Goal: Browse casually: Explore the website without a specific task or goal

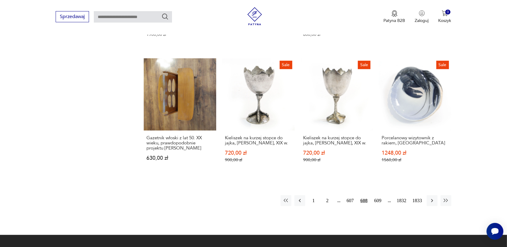
scroll to position [529, 0]
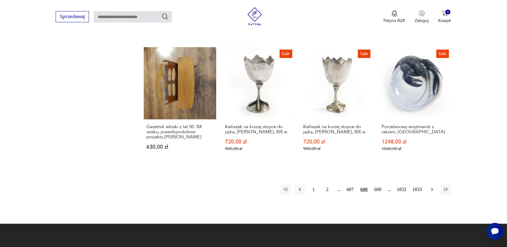
click at [430, 186] on icon "button" at bounding box center [432, 189] width 6 height 6
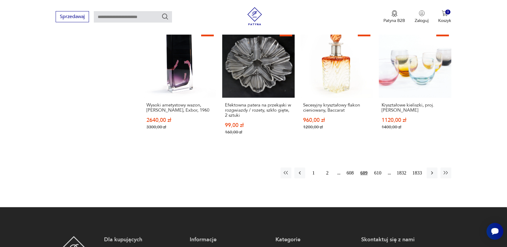
scroll to position [604, 0]
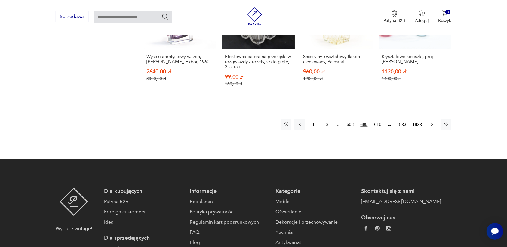
click at [430, 121] on icon "button" at bounding box center [432, 124] width 6 height 6
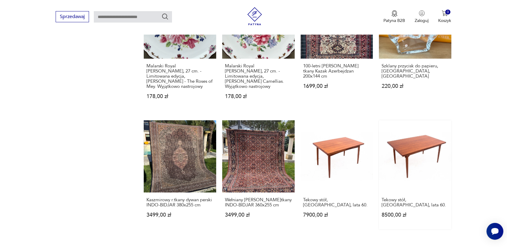
scroll to position [566, 0]
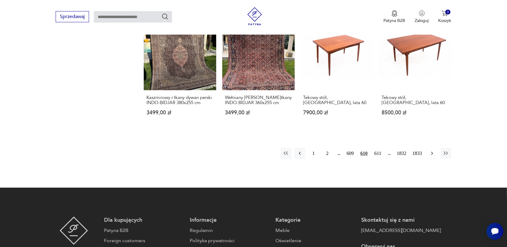
click at [432, 150] on icon "button" at bounding box center [432, 153] width 6 height 6
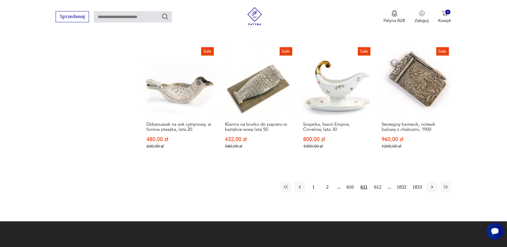
scroll to position [566, 0]
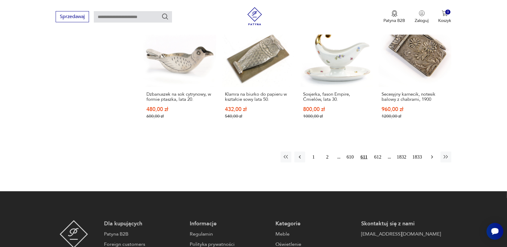
click at [432, 155] on icon "button" at bounding box center [432, 156] width 2 height 3
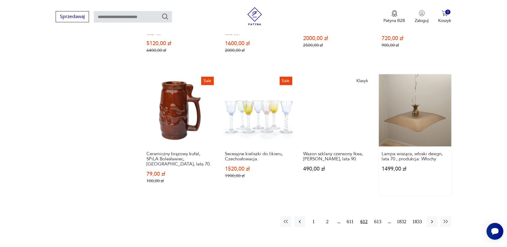
scroll to position [491, 0]
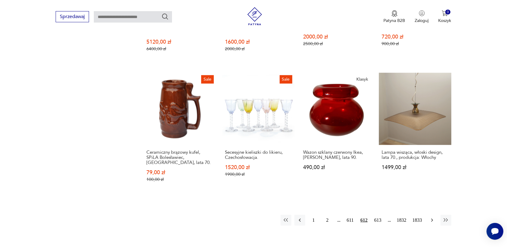
click at [432, 217] on icon "button" at bounding box center [432, 220] width 6 height 6
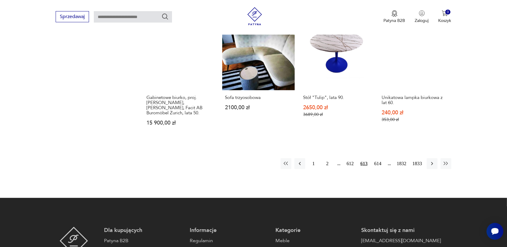
scroll to position [566, 0]
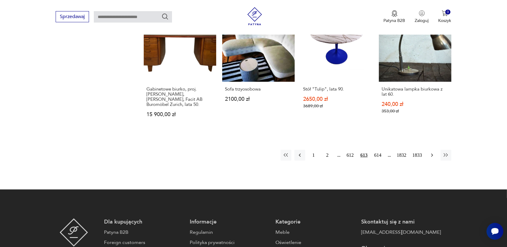
click at [429, 152] on icon "button" at bounding box center [432, 155] width 6 height 6
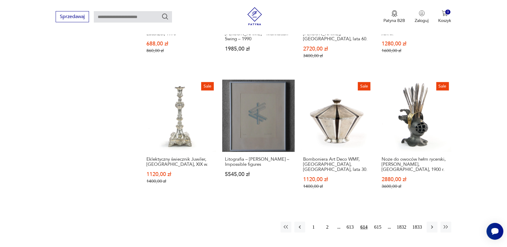
scroll to position [529, 0]
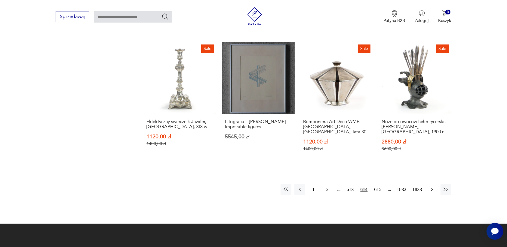
click at [430, 186] on icon "button" at bounding box center [432, 189] width 6 height 6
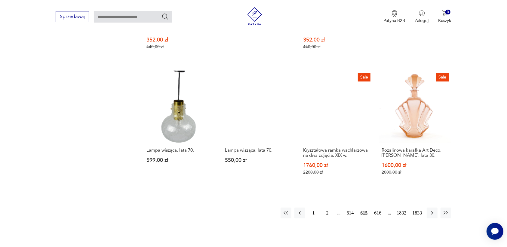
scroll to position [529, 0]
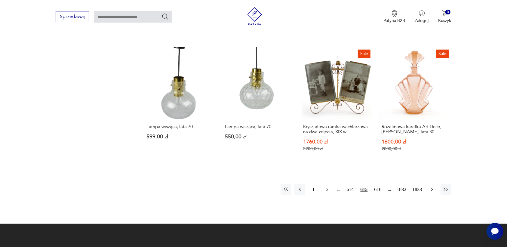
click at [431, 186] on icon "button" at bounding box center [432, 189] width 6 height 6
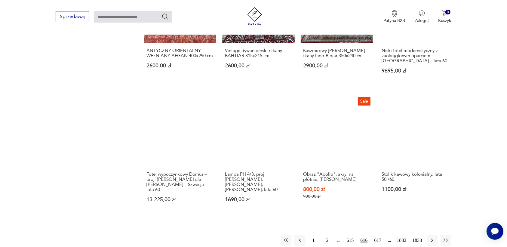
scroll to position [491, 0]
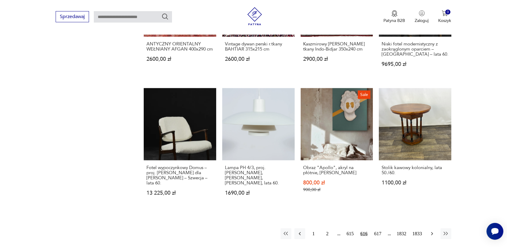
click at [433, 231] on icon "button" at bounding box center [432, 234] width 6 height 6
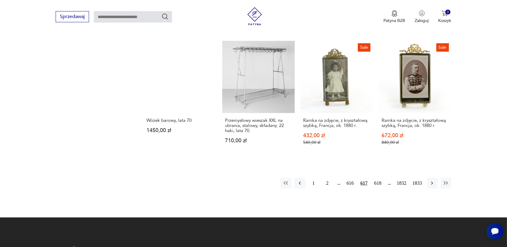
scroll to position [529, 0]
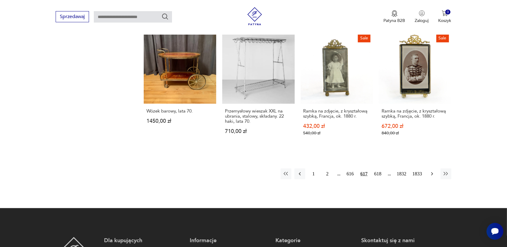
click at [432, 171] on icon "button" at bounding box center [432, 174] width 6 height 6
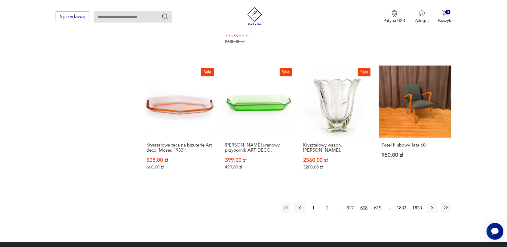
scroll to position [566, 0]
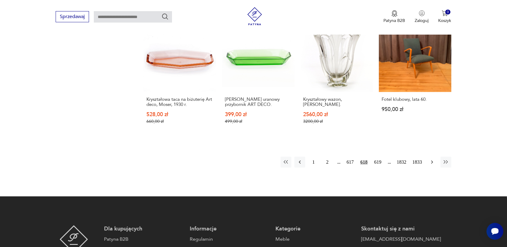
click at [432, 161] on icon "button" at bounding box center [432, 162] width 2 height 3
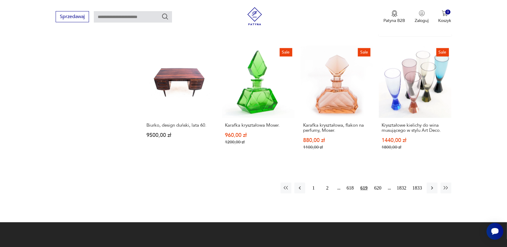
scroll to position [529, 0]
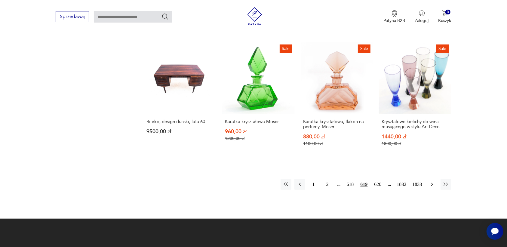
click at [431, 183] on icon "button" at bounding box center [432, 184] width 6 height 6
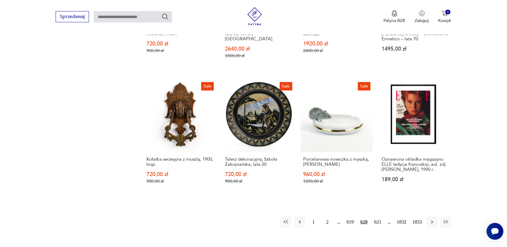
scroll to position [529, 0]
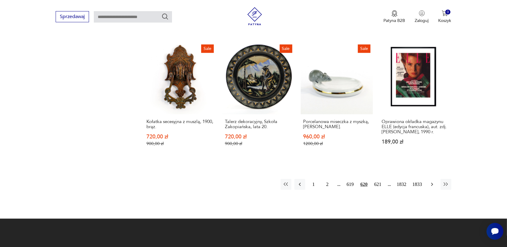
click at [432, 183] on icon "button" at bounding box center [432, 184] width 2 height 3
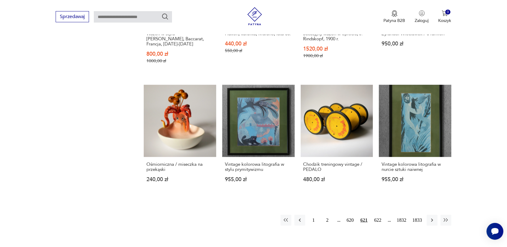
scroll to position [529, 0]
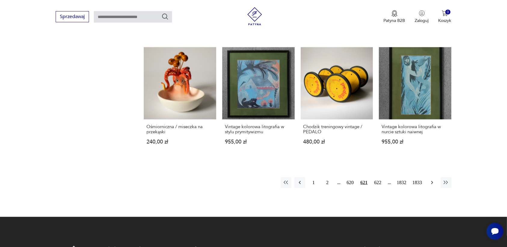
click at [432, 181] on icon "button" at bounding box center [432, 182] width 2 height 3
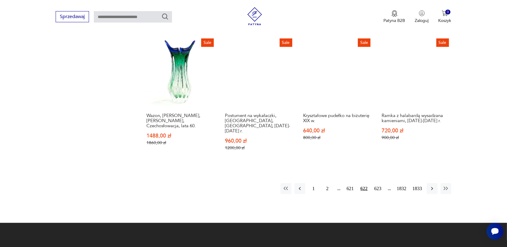
scroll to position [529, 0]
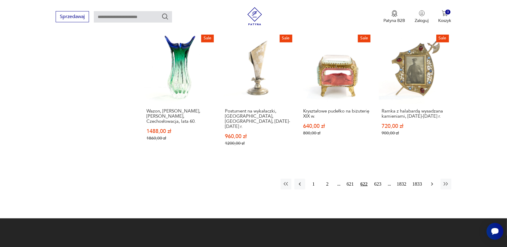
click at [432, 181] on icon "button" at bounding box center [432, 184] width 6 height 6
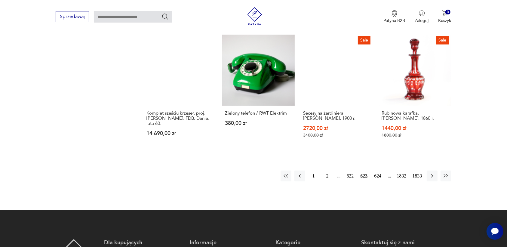
scroll to position [566, 0]
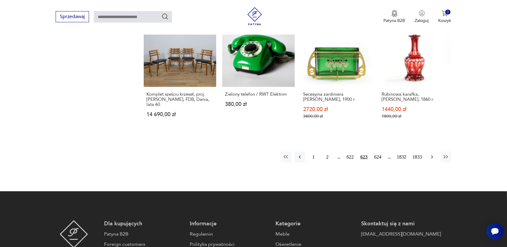
click at [431, 154] on icon "button" at bounding box center [432, 157] width 6 height 6
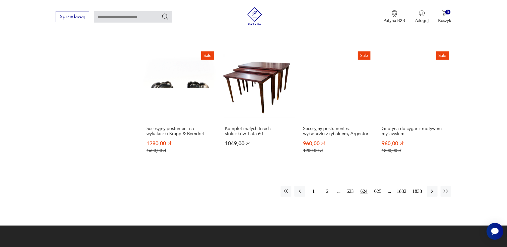
scroll to position [529, 0]
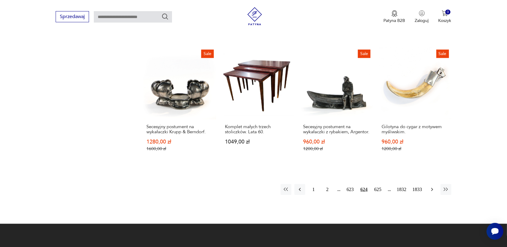
click at [431, 186] on icon "button" at bounding box center [432, 189] width 6 height 6
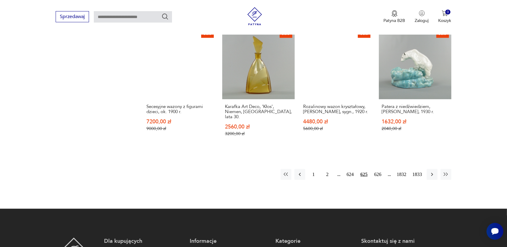
scroll to position [566, 0]
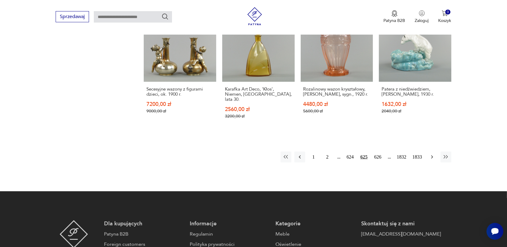
click at [432, 154] on icon "button" at bounding box center [432, 157] width 6 height 6
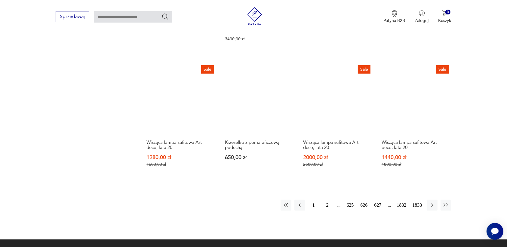
scroll to position [529, 0]
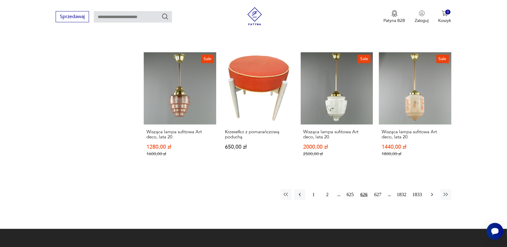
click at [430, 192] on icon "button" at bounding box center [432, 195] width 6 height 6
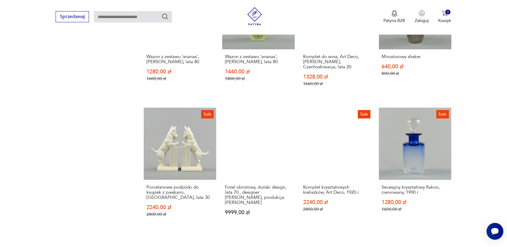
scroll to position [491, 0]
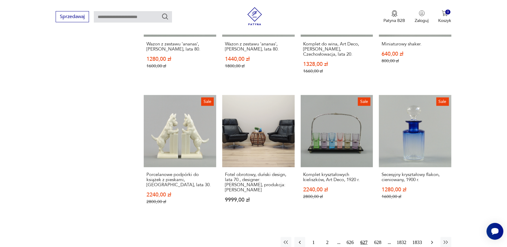
click at [432, 239] on icon "button" at bounding box center [432, 242] width 6 height 6
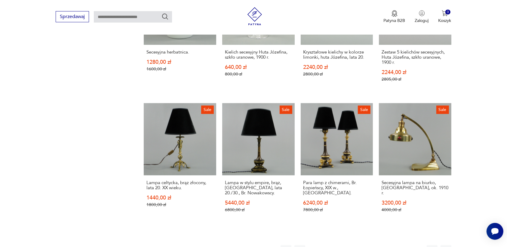
scroll to position [491, 0]
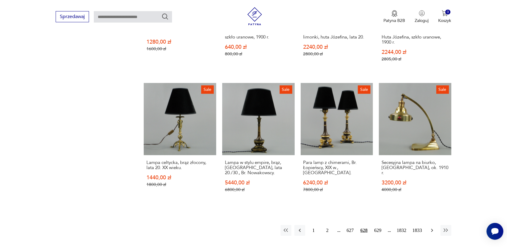
click at [429, 227] on icon "button" at bounding box center [432, 230] width 6 height 6
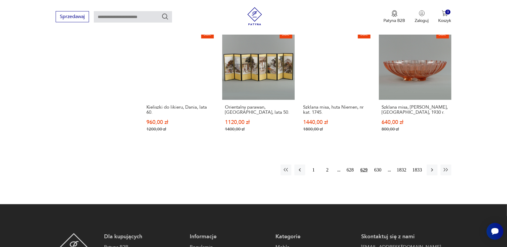
scroll to position [566, 0]
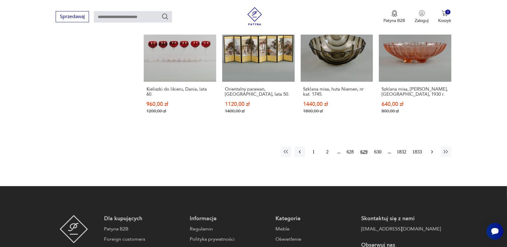
click at [429, 149] on icon "button" at bounding box center [432, 152] width 6 height 6
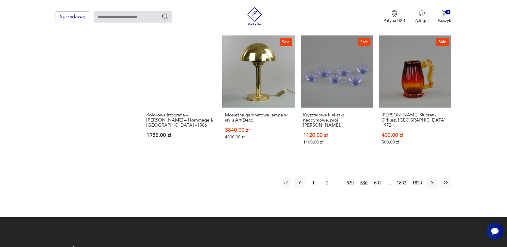
scroll to position [529, 0]
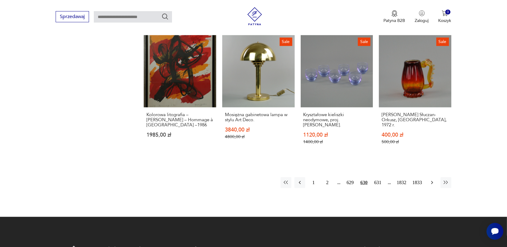
click at [432, 180] on icon "button" at bounding box center [432, 183] width 6 height 6
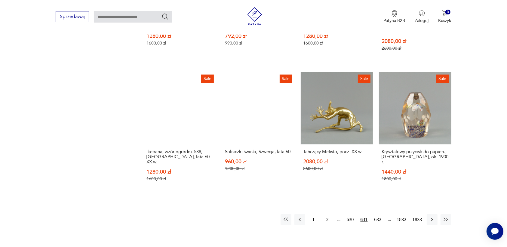
scroll to position [529, 0]
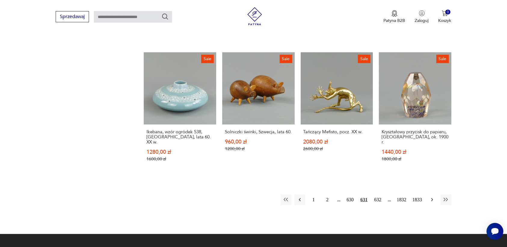
click at [435, 197] on icon "button" at bounding box center [432, 200] width 6 height 6
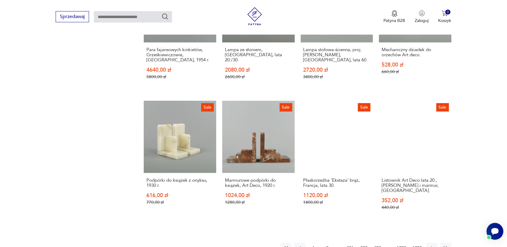
scroll to position [491, 0]
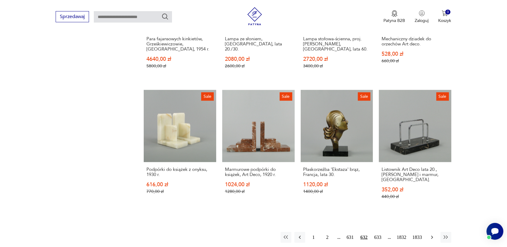
click at [432, 236] on icon "button" at bounding box center [432, 237] width 2 height 3
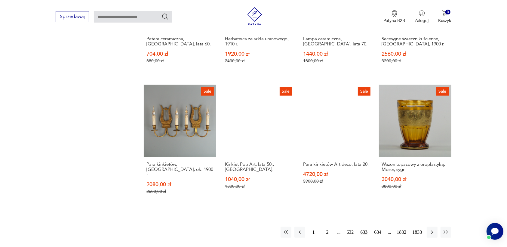
scroll to position [529, 0]
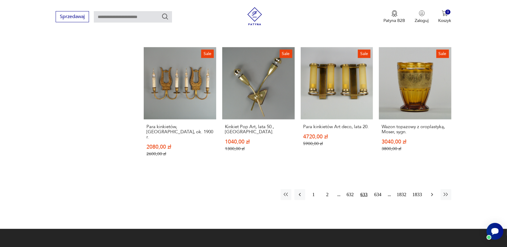
click at [432, 193] on icon "button" at bounding box center [432, 194] width 2 height 3
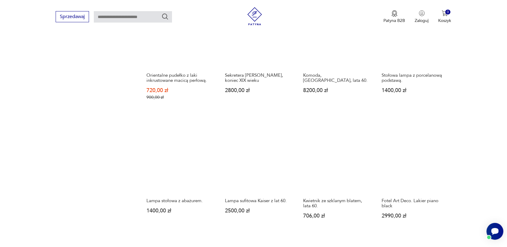
scroll to position [491, 0]
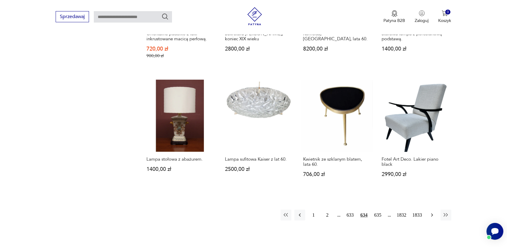
click at [432, 212] on icon "button" at bounding box center [432, 215] width 6 height 6
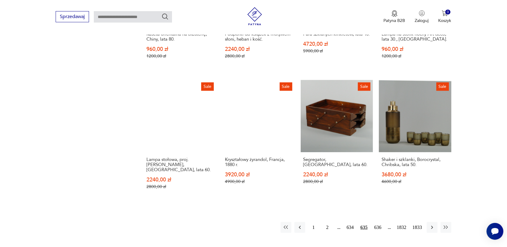
scroll to position [529, 0]
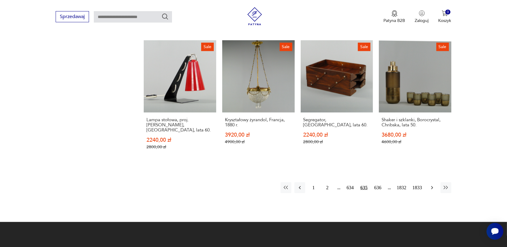
click at [432, 185] on icon "button" at bounding box center [432, 188] width 6 height 6
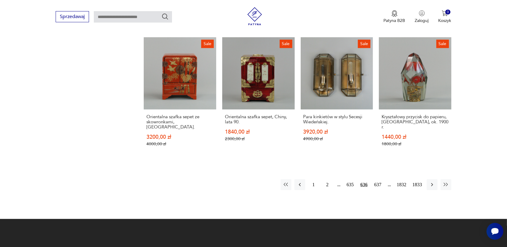
scroll to position [566, 0]
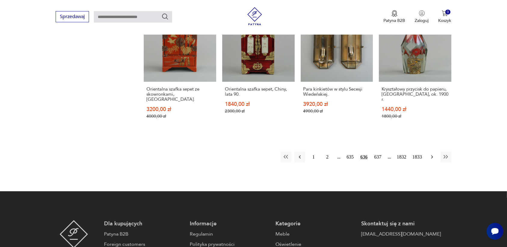
click at [430, 154] on icon "button" at bounding box center [432, 157] width 6 height 6
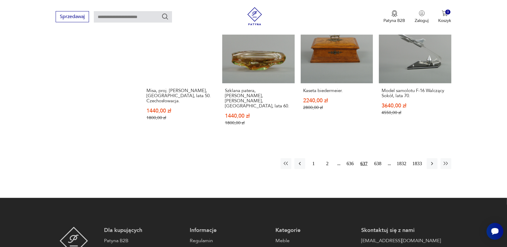
scroll to position [566, 0]
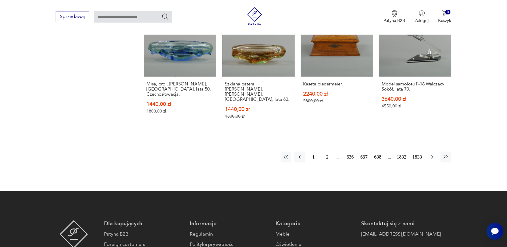
click at [432, 154] on icon "button" at bounding box center [432, 157] width 6 height 6
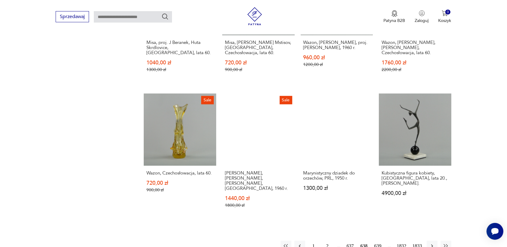
scroll to position [491, 0]
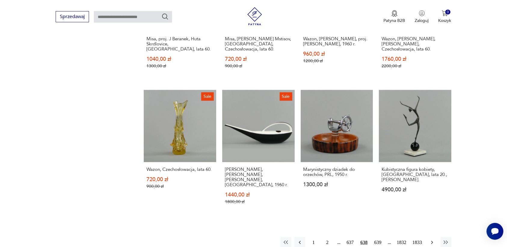
click at [430, 239] on icon "button" at bounding box center [432, 242] width 6 height 6
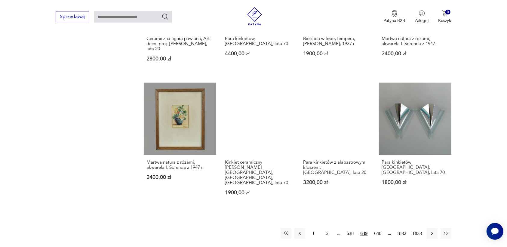
scroll to position [491, 0]
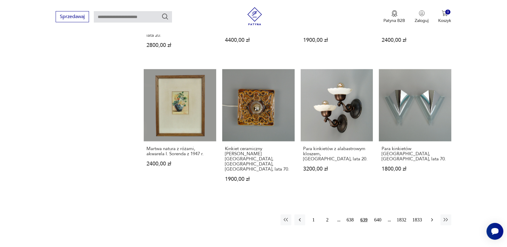
click at [430, 217] on icon "button" at bounding box center [432, 220] width 6 height 6
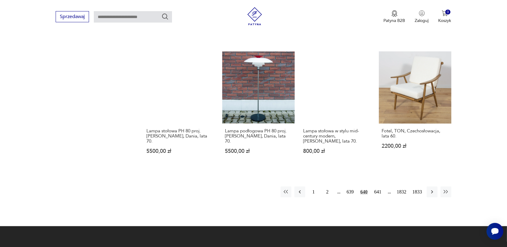
scroll to position [529, 0]
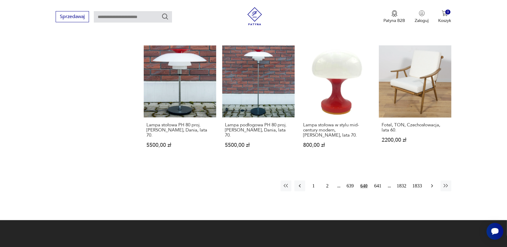
click at [431, 183] on icon "button" at bounding box center [432, 186] width 6 height 6
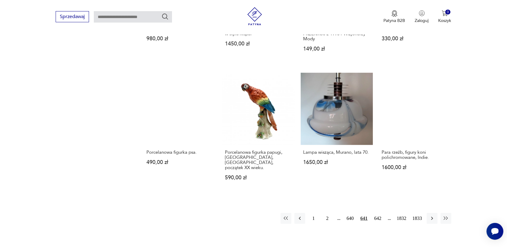
scroll to position [491, 0]
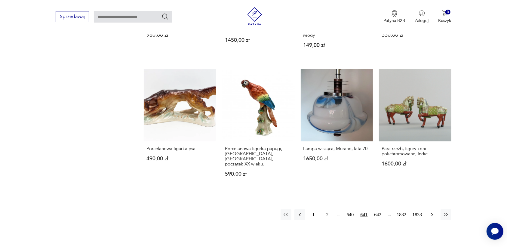
click at [429, 212] on icon "button" at bounding box center [432, 215] width 6 height 6
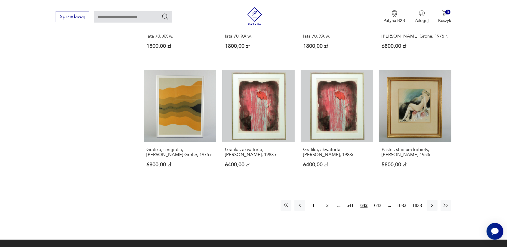
scroll to position [491, 0]
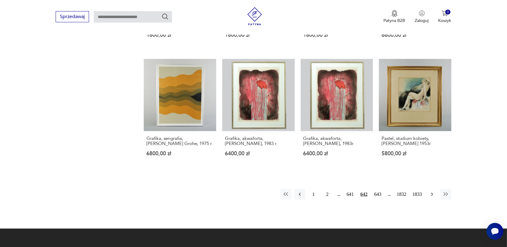
click at [431, 195] on icon "button" at bounding box center [432, 194] width 6 height 6
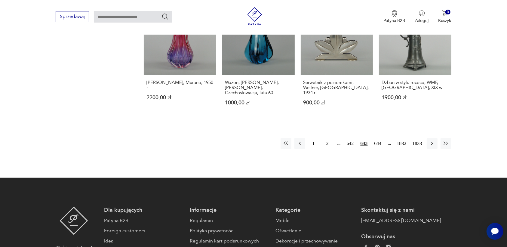
scroll to position [566, 0]
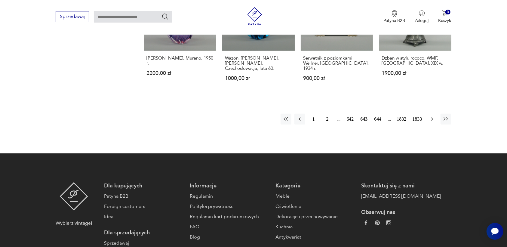
click at [432, 117] on icon "button" at bounding box center [432, 119] width 6 height 6
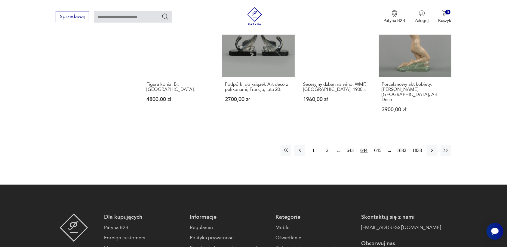
scroll to position [530, 0]
